Goal: Task Accomplishment & Management: Use online tool/utility

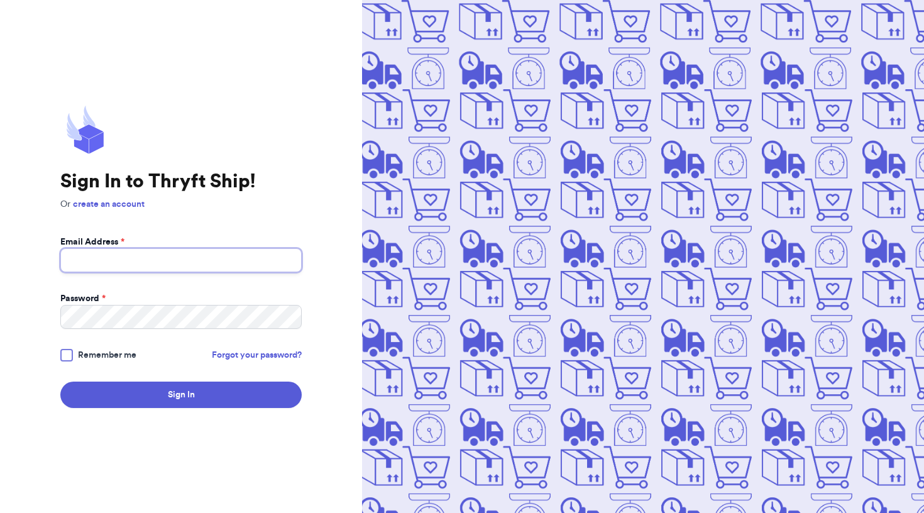
type input "[EMAIL_ADDRESS][DOMAIN_NAME]"
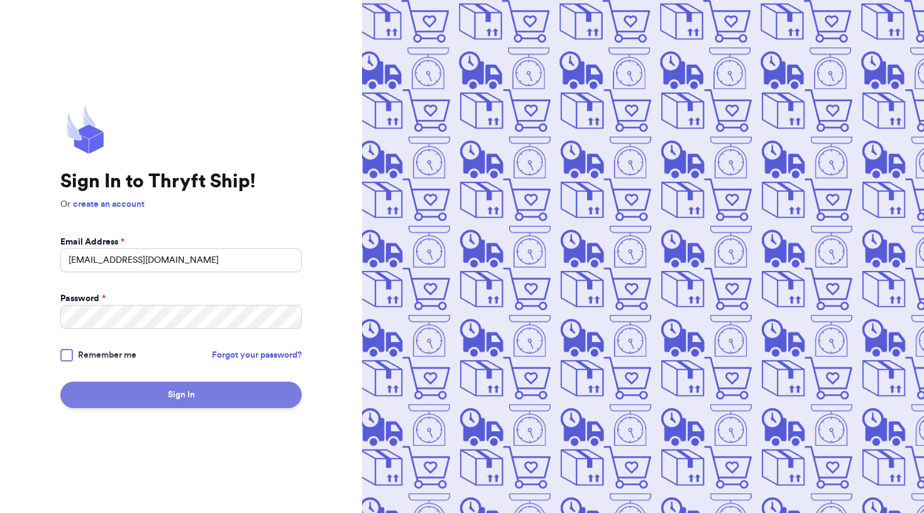
click at [240, 394] on button "Sign In" at bounding box center [180, 395] width 241 height 26
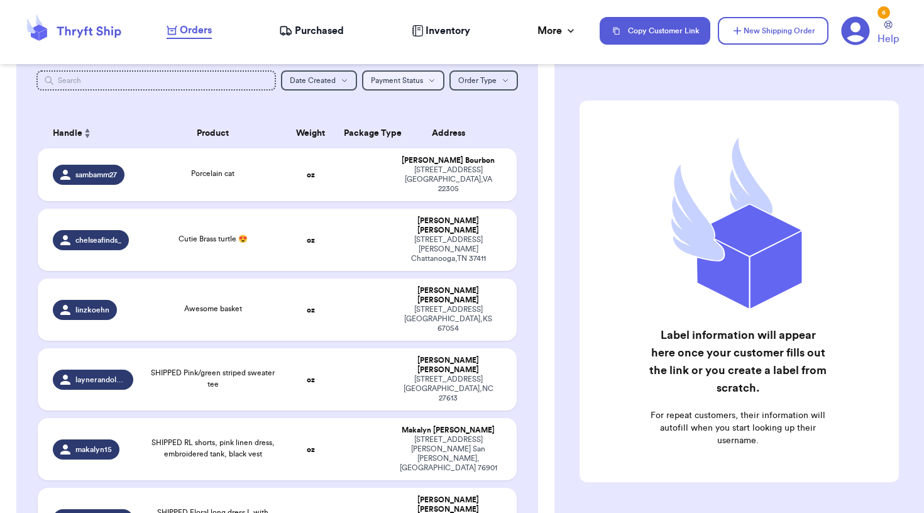
scroll to position [164, 0]
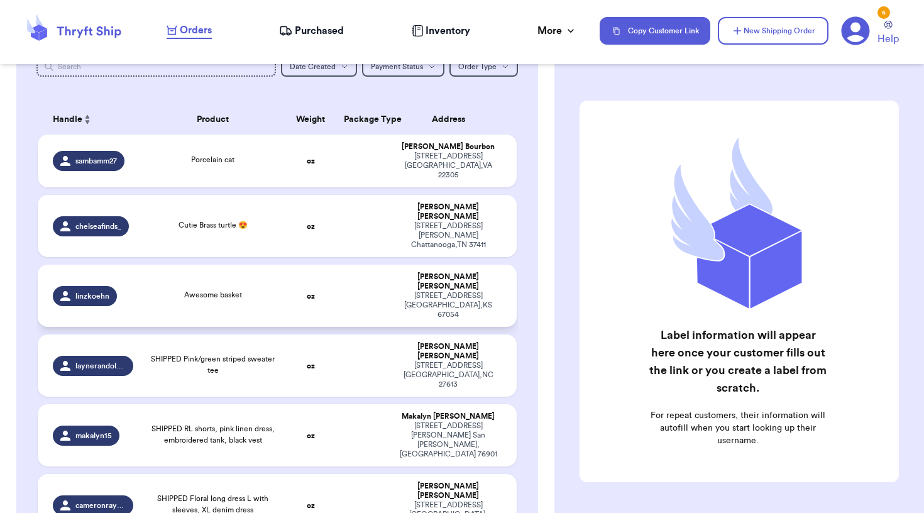
click at [275, 289] on div "Awesome basket" at bounding box center [212, 296] width 129 height 14
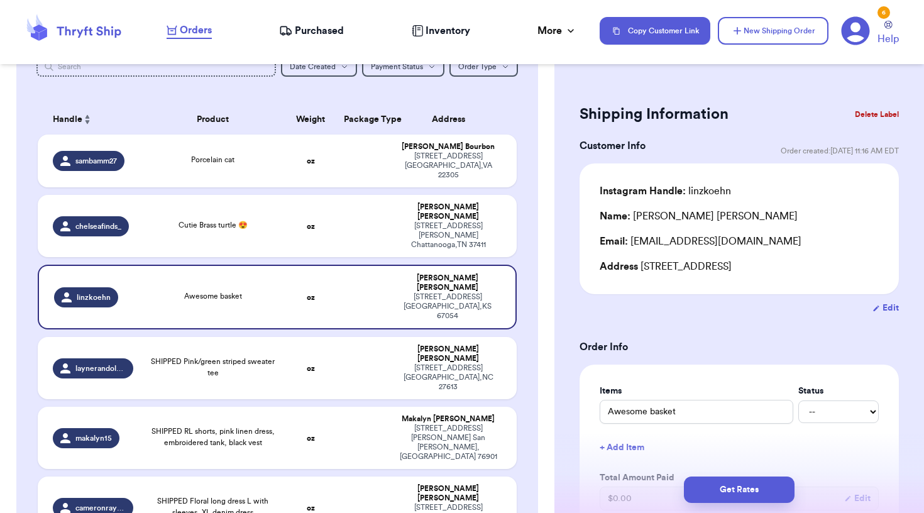
scroll to position [0, 0]
drag, startPoint x: 641, startPoint y: 270, endPoint x: 821, endPoint y: 274, distance: 179.9
click at [821, 274] on div "Address [STREET_ADDRESS]" at bounding box center [739, 266] width 279 height 15
copy div "[STREET_ADDRESS]"
click at [313, 223] on strong "oz" at bounding box center [311, 227] width 8 height 8
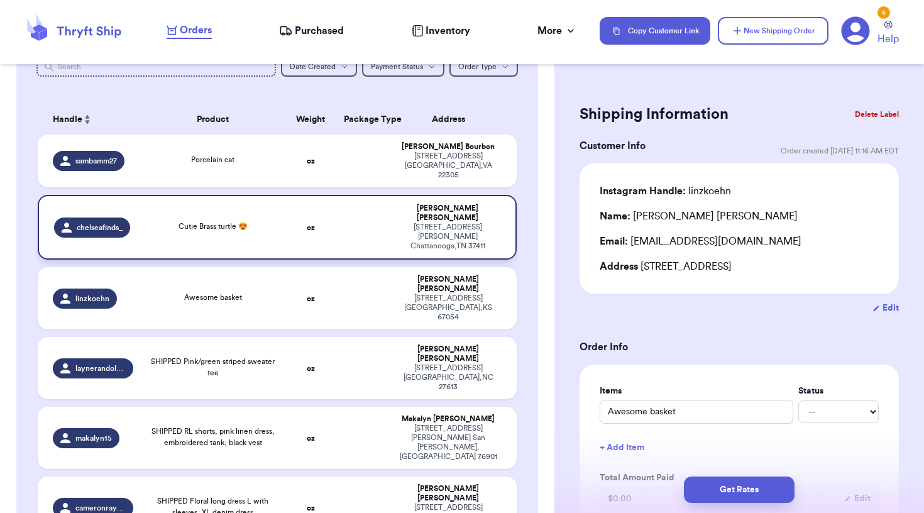
type input "Cutie Brass turtle 😍"
drag, startPoint x: 640, startPoint y: 270, endPoint x: 879, endPoint y: 271, distance: 239.6
click at [879, 271] on div "Instagram Handle: chelseafinds_ Name: [PERSON_NAME] Email: [EMAIL_ADDRESS][DOMA…" at bounding box center [739, 229] width 319 height 131
copy div "[STREET_ADDRESS][PERSON_NAME]"
click at [367, 162] on td at bounding box center [362, 161] width 52 height 53
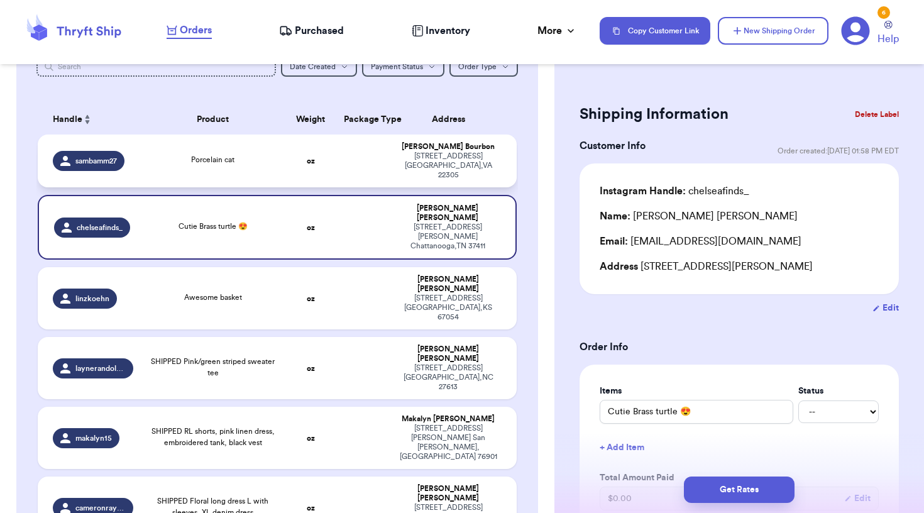
type input "Porcelain cat"
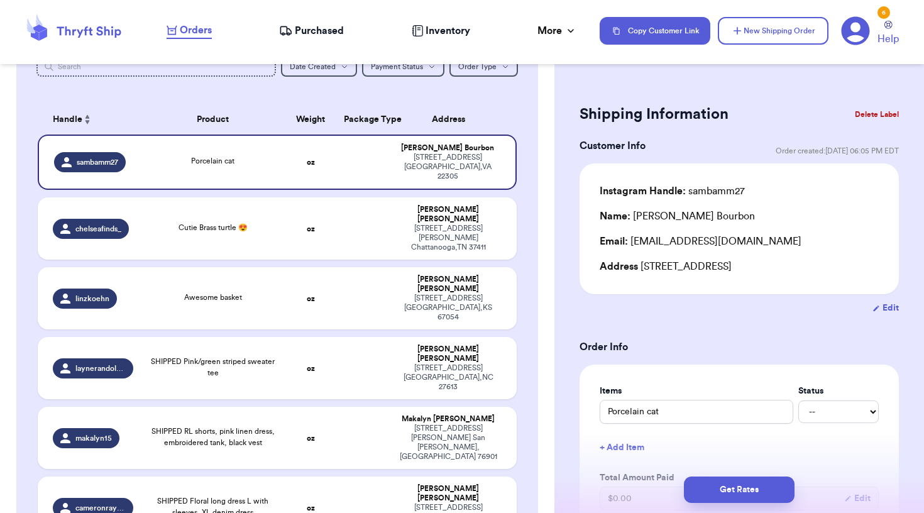
drag, startPoint x: 642, startPoint y: 272, endPoint x: 827, endPoint y: 270, distance: 184.9
click at [827, 270] on div "Address [STREET_ADDRESS]" at bounding box center [739, 266] width 279 height 15
copy div "[STREET_ADDRESS]"
